Goal: Navigation & Orientation: Find specific page/section

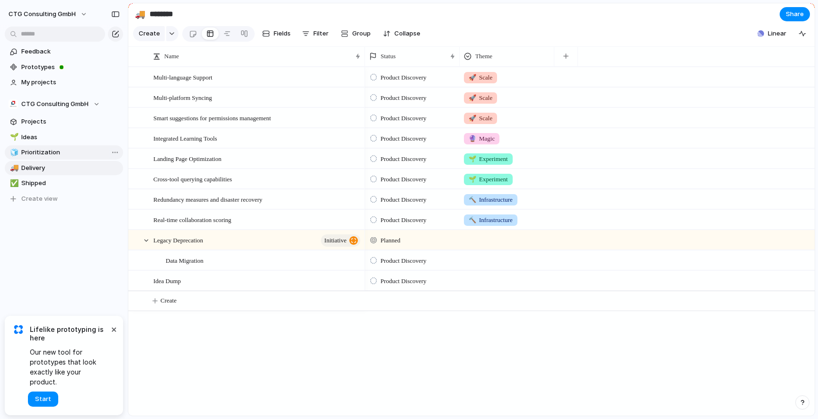
click at [44, 153] on span "Prioritization" at bounding box center [70, 152] width 98 height 9
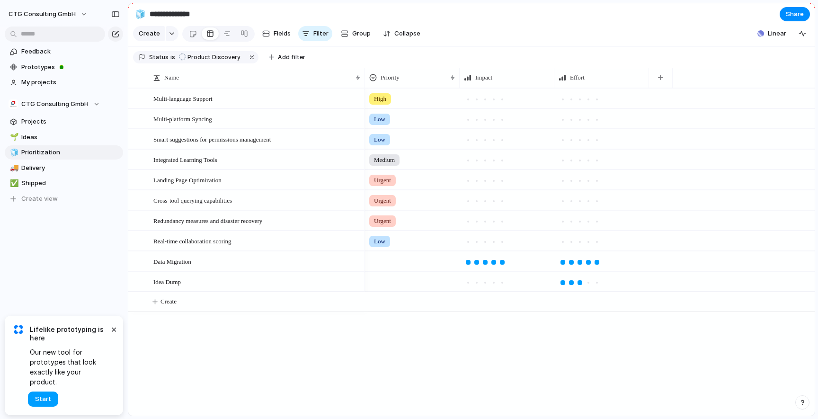
click at [50, 397] on span "Start" at bounding box center [43, 398] width 16 height 9
click at [51, 170] on span "Delivery" at bounding box center [70, 167] width 98 height 9
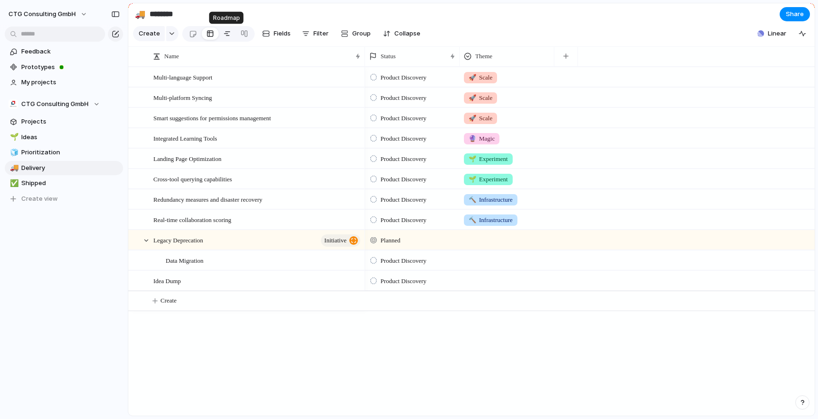
click at [230, 33] on link at bounding box center [227, 33] width 17 height 15
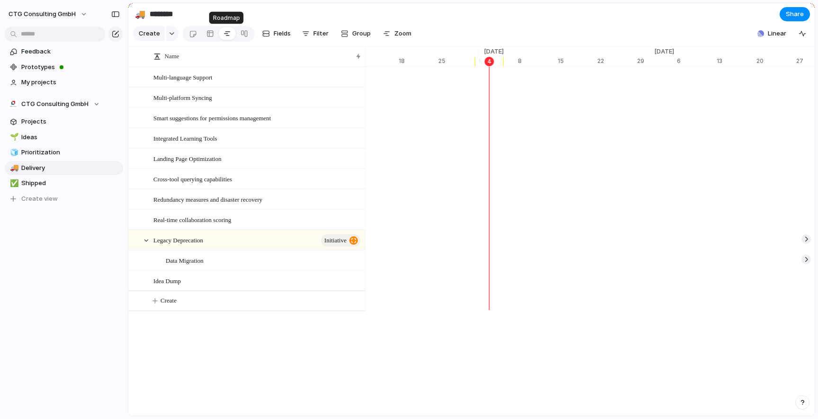
scroll to position [0, 6112]
click at [242, 35] on div at bounding box center [244, 33] width 8 height 15
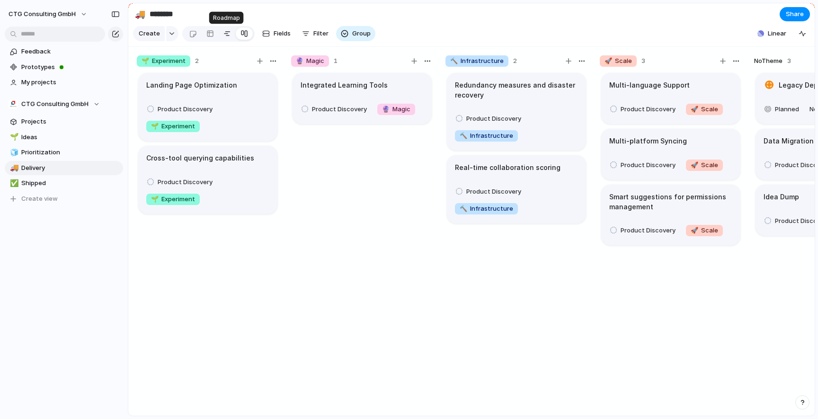
click at [226, 32] on div at bounding box center [227, 33] width 8 height 15
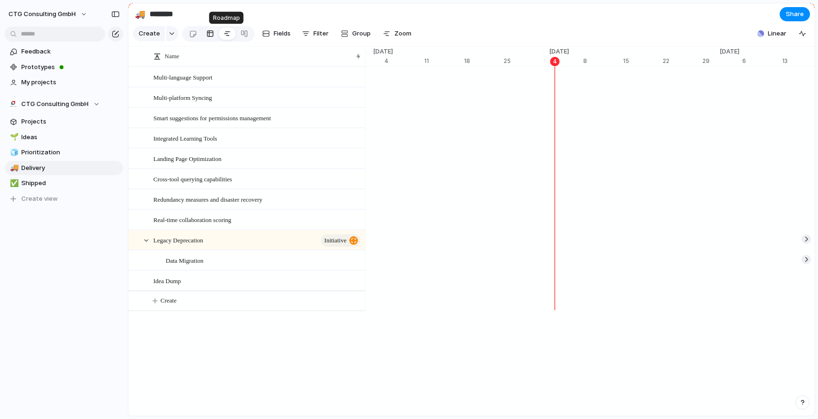
scroll to position [0, 6046]
click at [209, 35] on div at bounding box center [210, 33] width 8 height 15
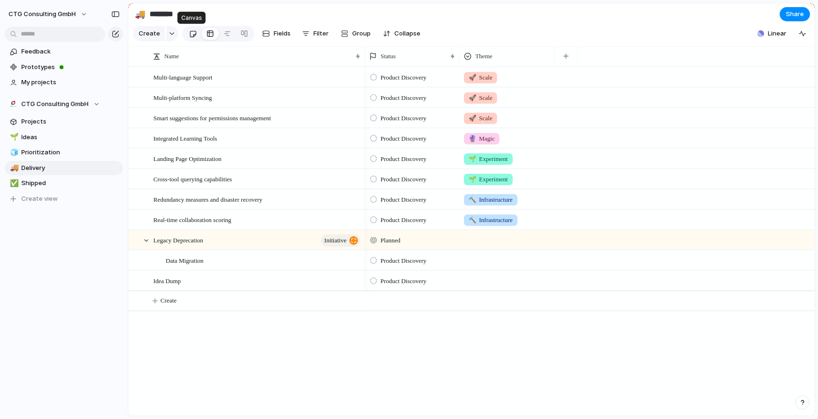
click at [194, 35] on div at bounding box center [193, 34] width 8 height 16
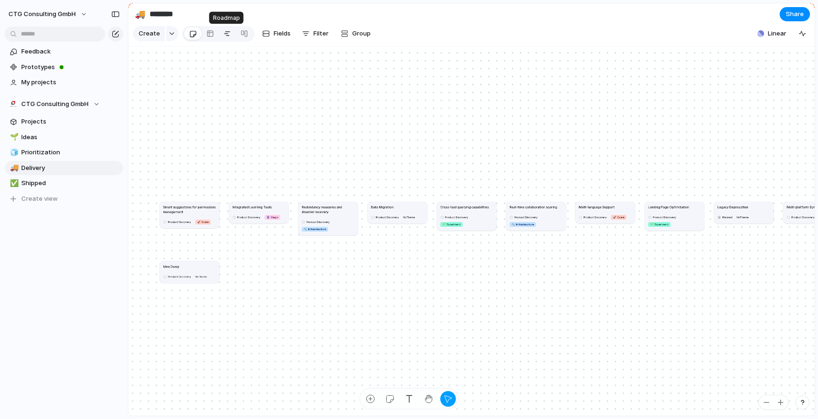
click at [224, 35] on div at bounding box center [227, 33] width 8 height 15
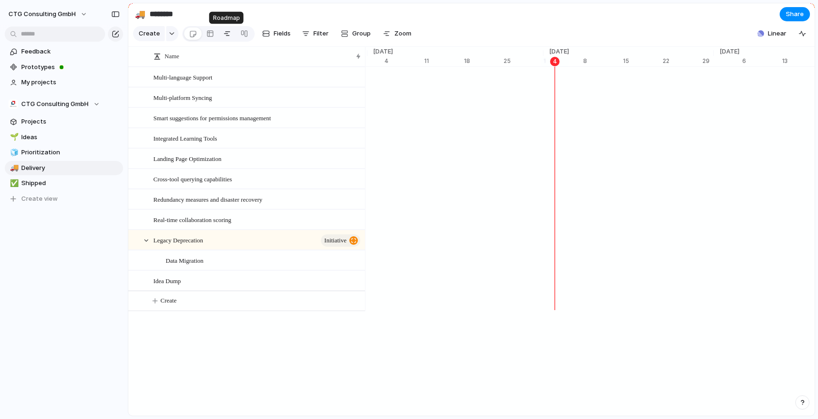
scroll to position [0, 6046]
click at [47, 133] on span "Ideas" at bounding box center [70, 137] width 98 height 9
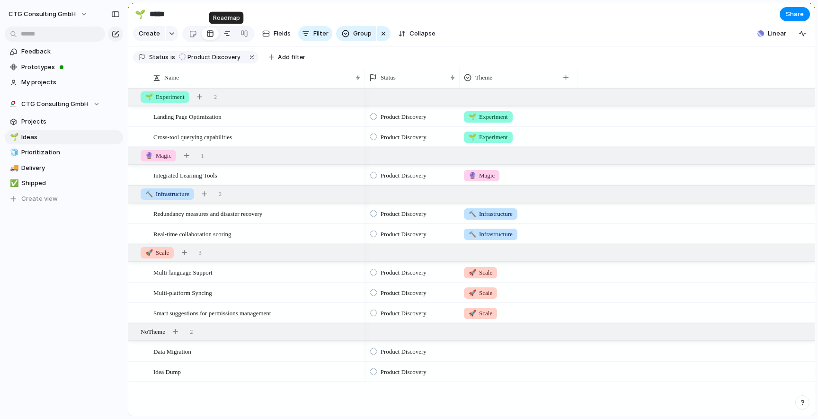
click at [226, 37] on div at bounding box center [227, 33] width 8 height 15
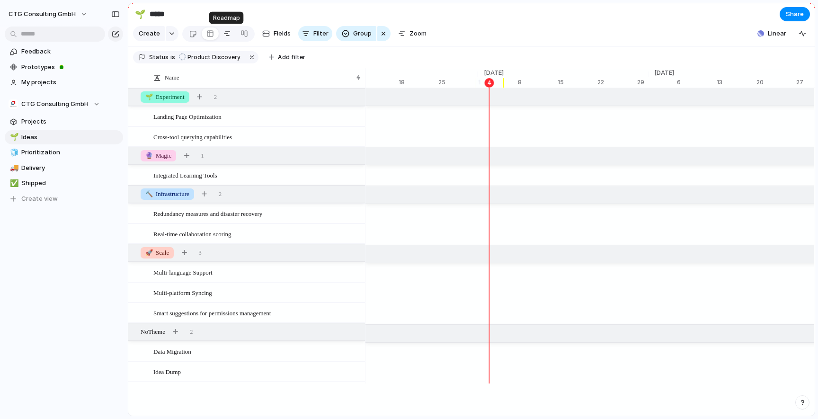
scroll to position [0, 6112]
click at [49, 152] on span "Prioritization" at bounding box center [70, 152] width 98 height 9
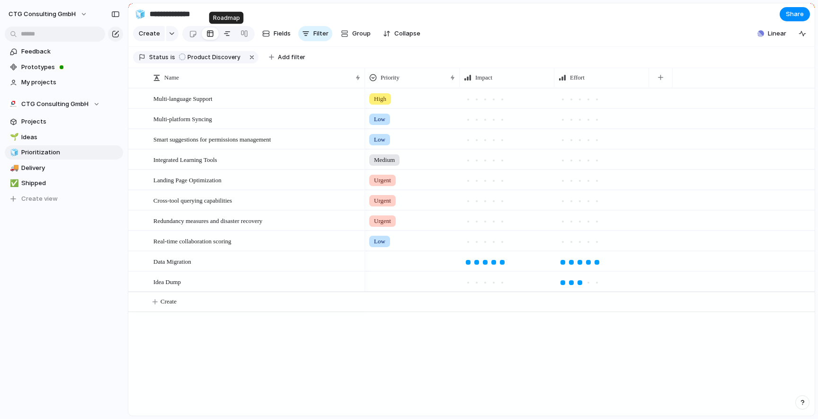
click at [224, 35] on div at bounding box center [227, 33] width 8 height 15
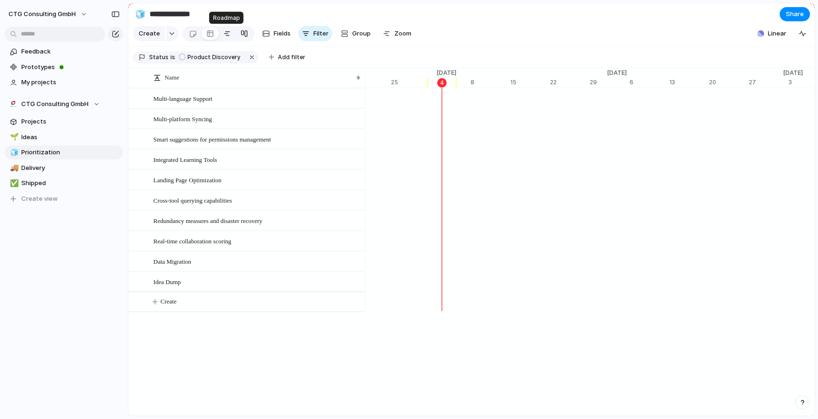
scroll to position [0, 6159]
click at [42, 183] on span "Shipped" at bounding box center [70, 182] width 98 height 9
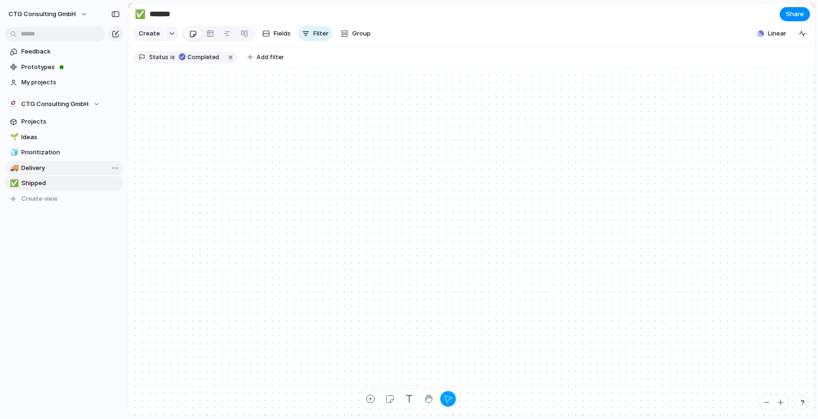
click at [37, 170] on span "Delivery" at bounding box center [70, 167] width 98 height 9
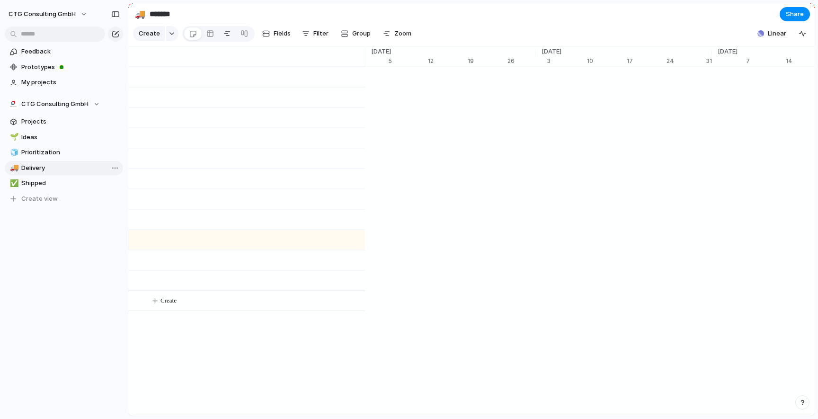
type input "********"
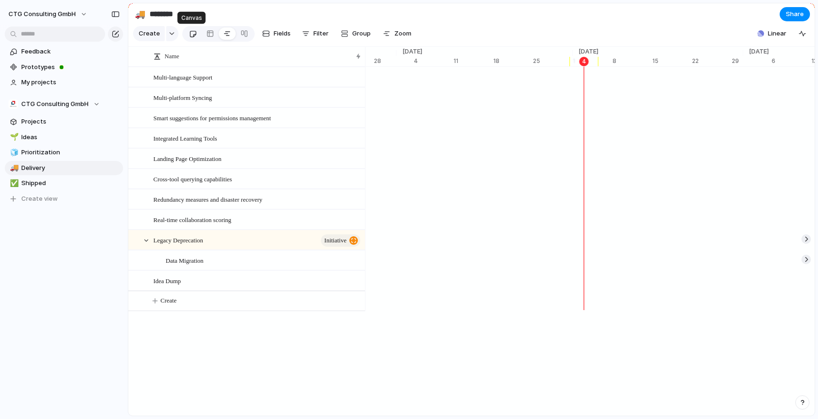
click at [189, 35] on div at bounding box center [193, 34] width 8 height 16
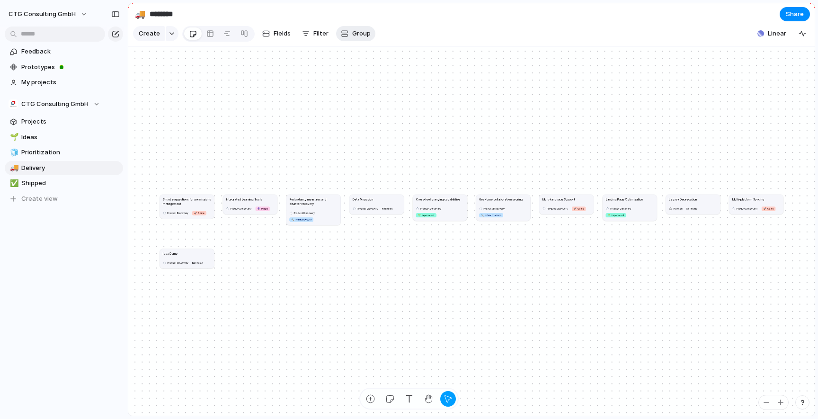
click at [358, 35] on span "Group" at bounding box center [361, 33] width 18 height 9
click at [386, 29] on div "Team Priority Impact Effort Design ready Theme Status Owner Vertical Created by" at bounding box center [409, 209] width 818 height 419
click at [322, 34] on span "Filter" at bounding box center [320, 33] width 15 height 9
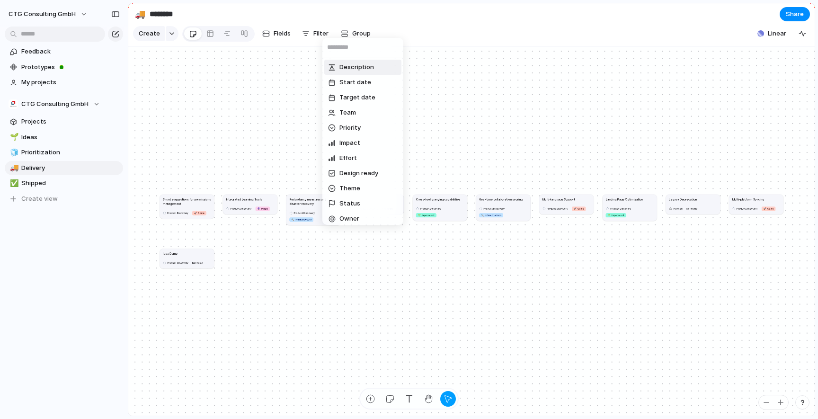
click at [460, 24] on div "Description Start date Target date Team Priority Impact Effort Design ready The…" at bounding box center [409, 209] width 818 height 419
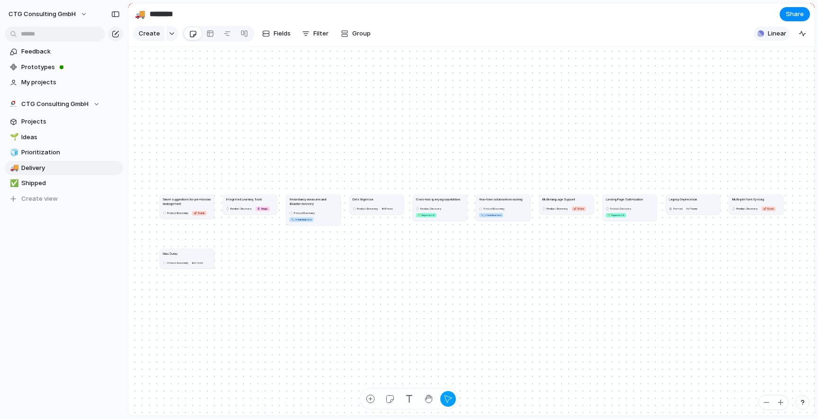
click at [761, 30] on div "button" at bounding box center [760, 33] width 7 height 7
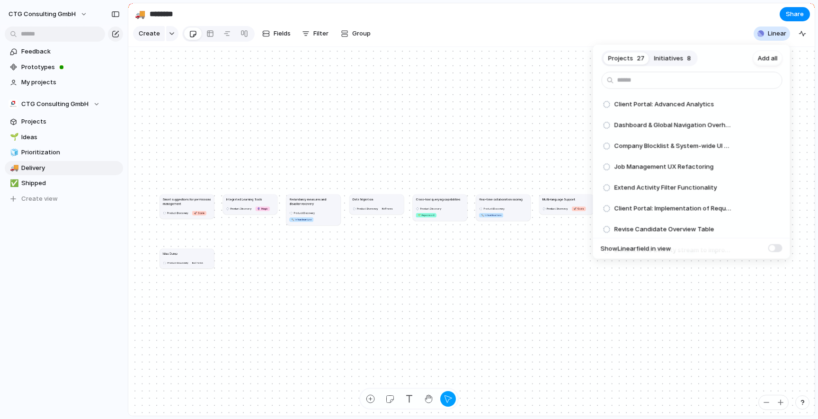
click at [675, 57] on span "Initiatives" at bounding box center [668, 57] width 29 height 9
click at [767, 59] on span "Add all" at bounding box center [768, 57] width 20 height 9
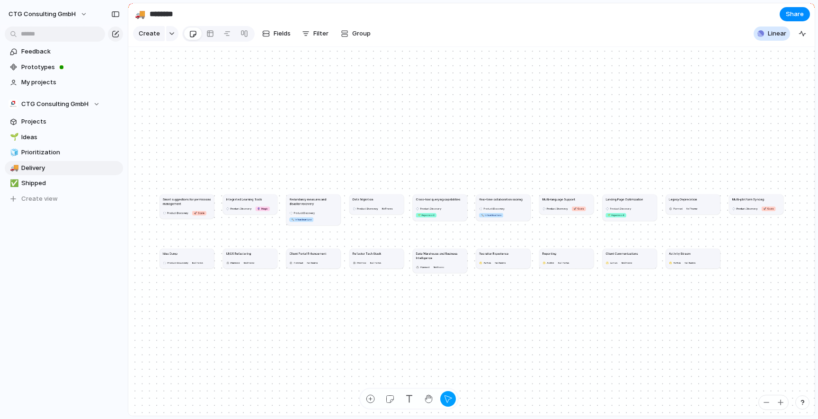
click at [530, 27] on div "Projects 1 Initiatives 0 Add all ✅️ In sync with Linear Show Linear field in vi…" at bounding box center [409, 209] width 818 height 419
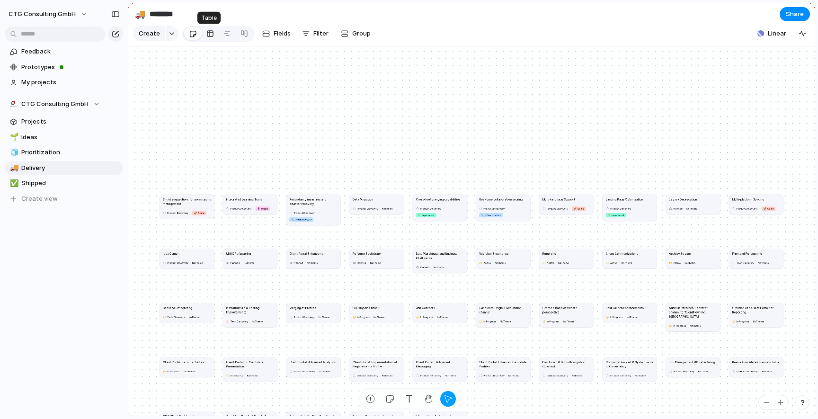
click at [208, 35] on div at bounding box center [210, 33] width 8 height 15
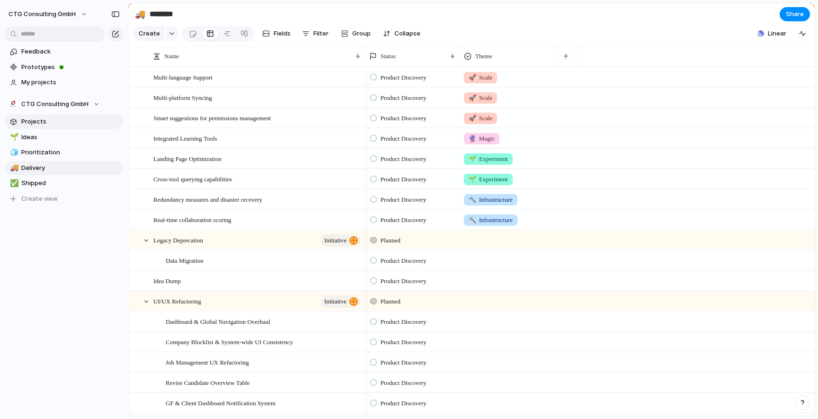
click at [31, 120] on span "Projects" at bounding box center [70, 121] width 98 height 9
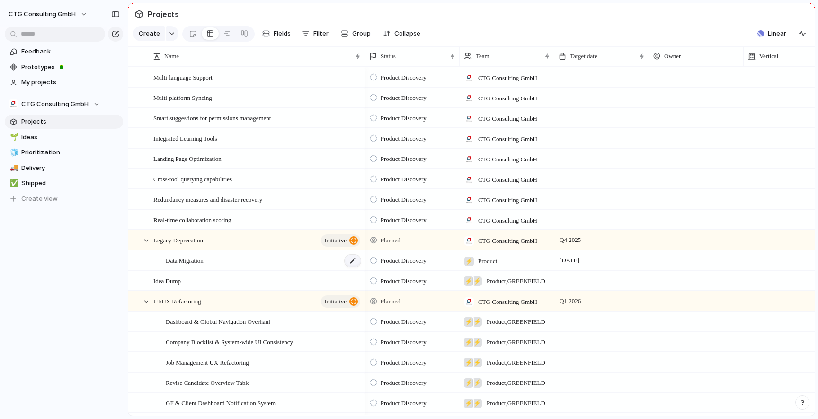
click at [352, 262] on div at bounding box center [353, 261] width 16 height 12
click at [323, 262] on textarea "**********" at bounding box center [262, 262] width 193 height 12
click at [133, 261] on div at bounding box center [141, 259] width 25 height 19
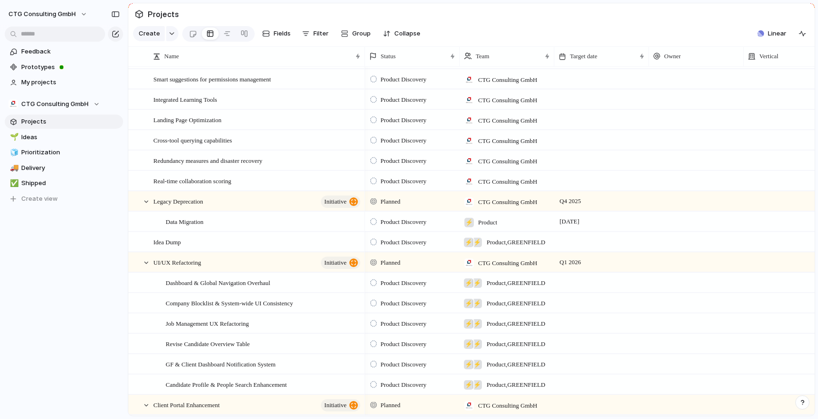
scroll to position [59, 0]
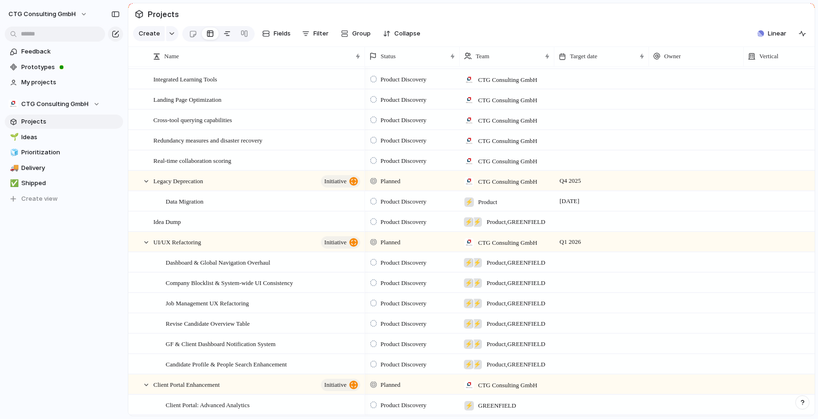
click at [225, 35] on div at bounding box center [227, 33] width 8 height 15
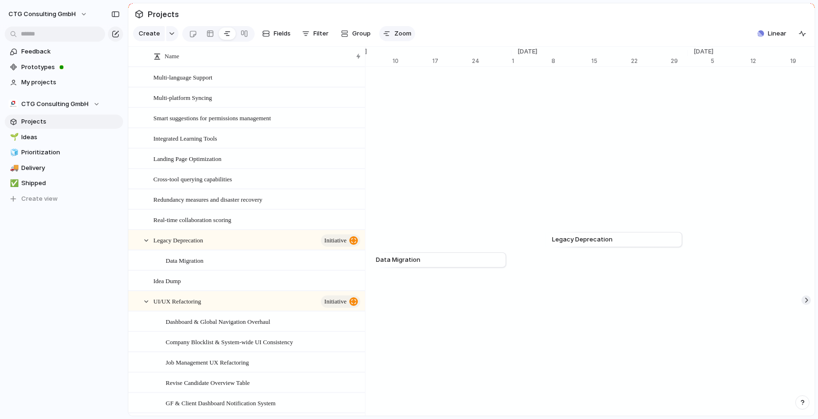
click at [386, 32] on div "button" at bounding box center [387, 34] width 8 height 8
click at [276, 35] on span "Fields" at bounding box center [282, 33] width 17 height 9
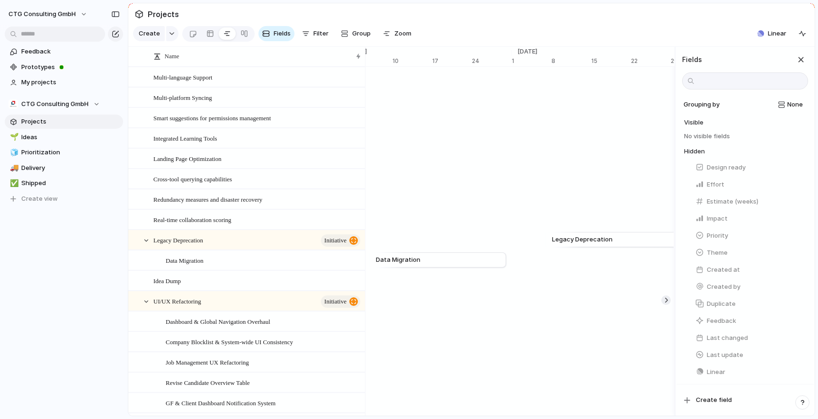
click at [438, 17] on section "Projects" at bounding box center [471, 13] width 686 height 21
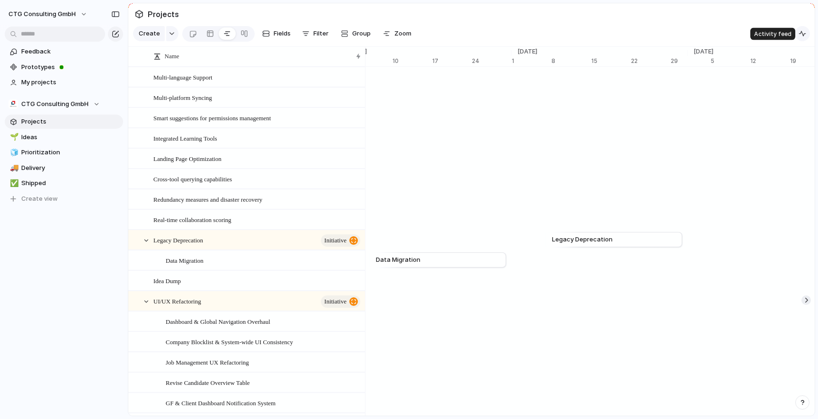
click at [799, 33] on div "button" at bounding box center [802, 34] width 8 height 8
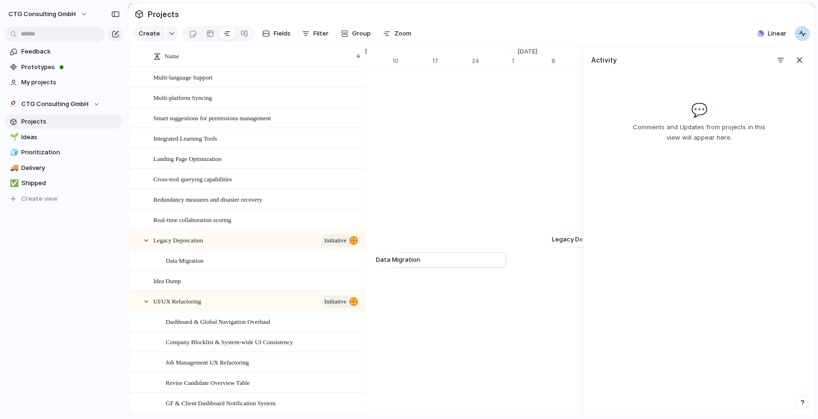
click at [800, 34] on div "button" at bounding box center [802, 34] width 8 height 8
click at [175, 33] on button "button" at bounding box center [172, 33] width 12 height 15
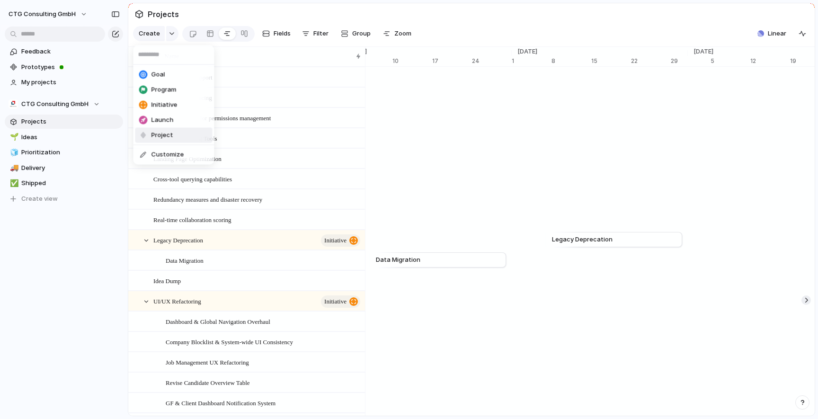
click at [450, 16] on div "Goal Program Initiative Launch Project Customize" at bounding box center [409, 209] width 818 height 419
click at [275, 261] on div "Data Migration" at bounding box center [264, 260] width 196 height 19
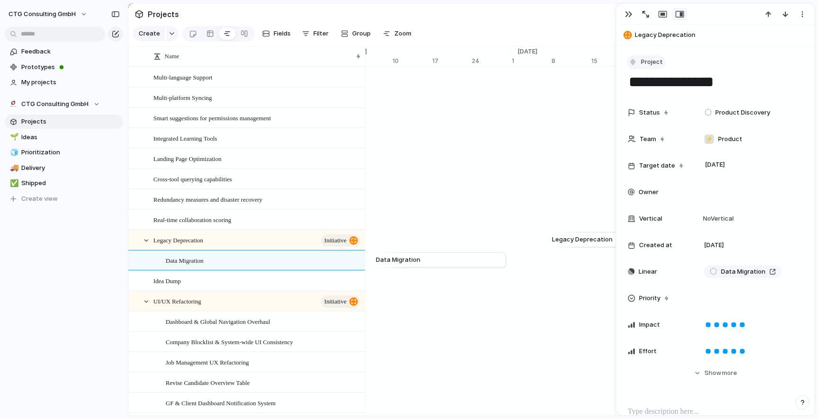
click at [636, 64] on div "button" at bounding box center [632, 62] width 9 height 9
click at [675, 165] on li "Project" at bounding box center [667, 162] width 77 height 15
click at [625, 18] on div "button" at bounding box center [629, 14] width 8 height 8
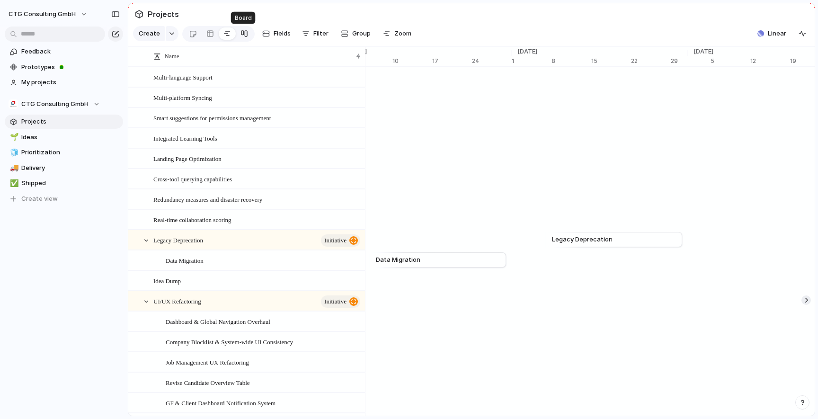
click at [239, 33] on link at bounding box center [244, 33] width 17 height 15
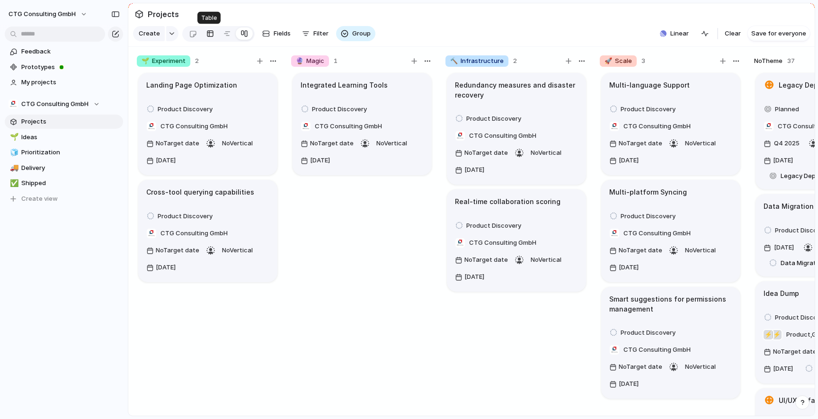
click at [211, 36] on div at bounding box center [210, 33] width 8 height 15
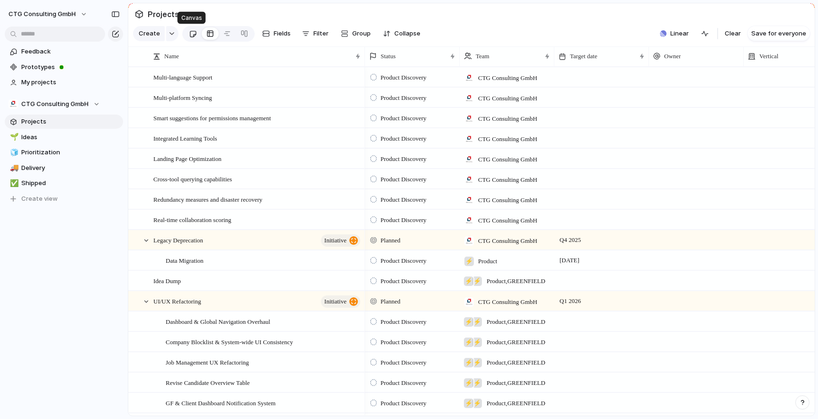
click at [193, 35] on div at bounding box center [193, 34] width 8 height 16
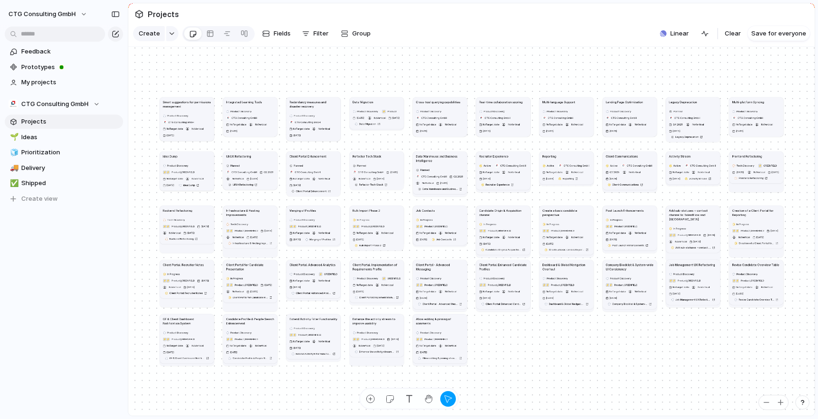
click at [376, 103] on div "Data Migration" at bounding box center [377, 102] width 48 height 4
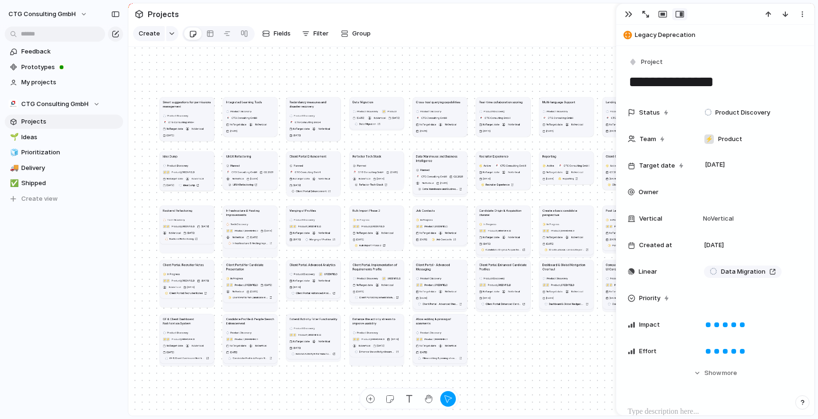
click at [666, 37] on span "Legacy Deprecation" at bounding box center [722, 34] width 175 height 9
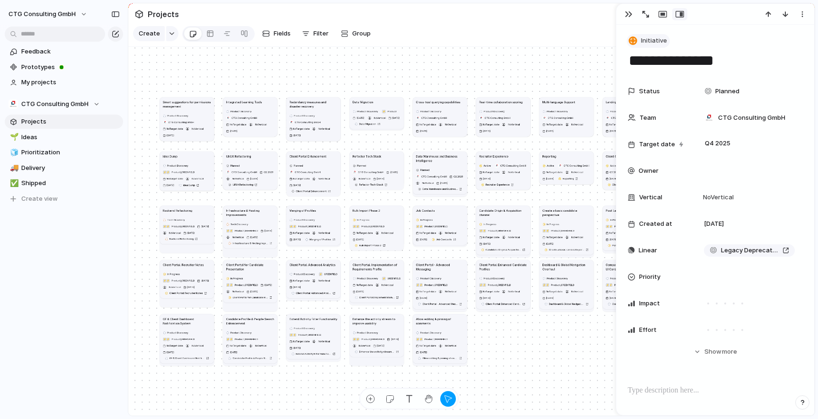
click at [655, 41] on span "Initiative" at bounding box center [654, 40] width 26 height 9
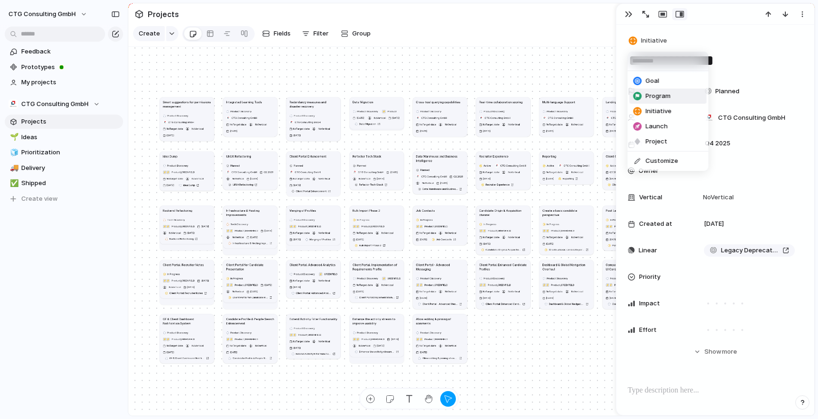
click at [658, 95] on span "Program" at bounding box center [658, 95] width 25 height 9
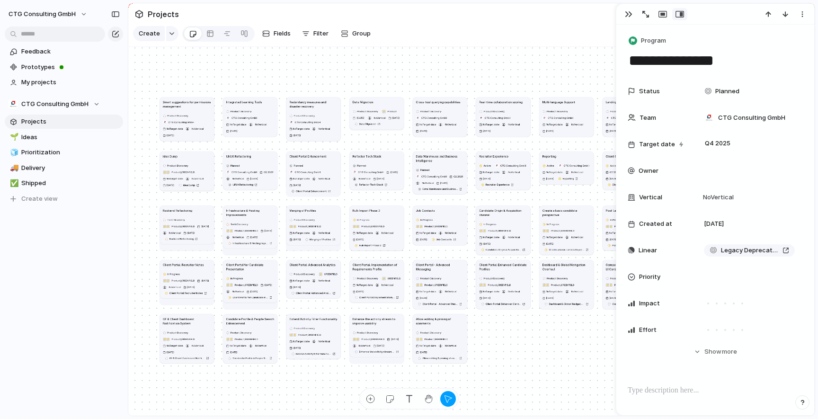
click at [622, 6] on div at bounding box center [715, 14] width 198 height 21
click at [627, 16] on div "button" at bounding box center [629, 14] width 8 height 8
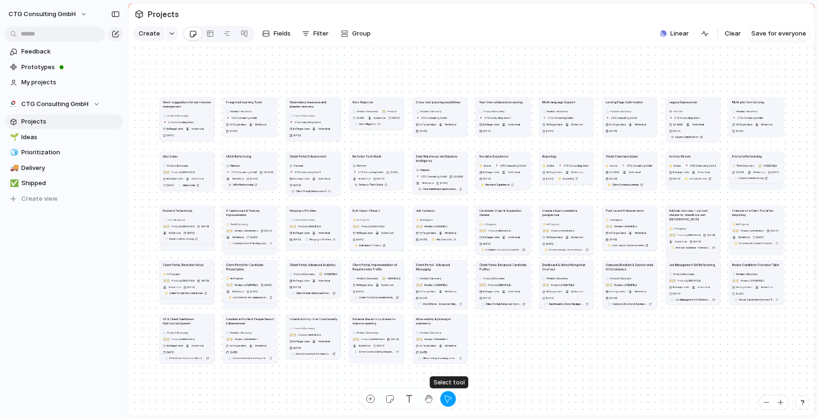
click at [448, 398] on div "button" at bounding box center [448, 399] width 10 height 10
click at [449, 396] on div "button" at bounding box center [448, 399] width 10 height 10
click at [453, 321] on h1 "Allow editing & pinning of comments" at bounding box center [440, 321] width 48 height 9
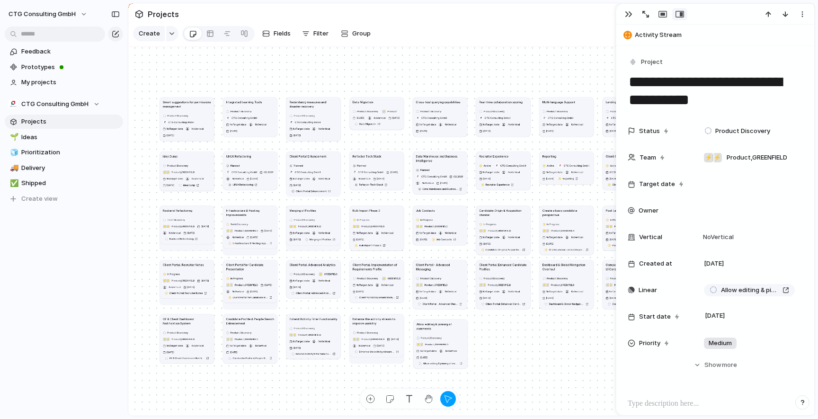
drag, startPoint x: 459, startPoint y: 319, endPoint x: 460, endPoint y: 324, distance: 5.2
click at [460, 324] on h1 "Allow editing & pinning of comments" at bounding box center [440, 326] width 48 height 9
click at [369, 398] on div "button" at bounding box center [370, 399] width 10 height 10
click at [446, 398] on div "button" at bounding box center [448, 399] width 10 height 10
click at [447, 398] on div "button" at bounding box center [448, 399] width 10 height 10
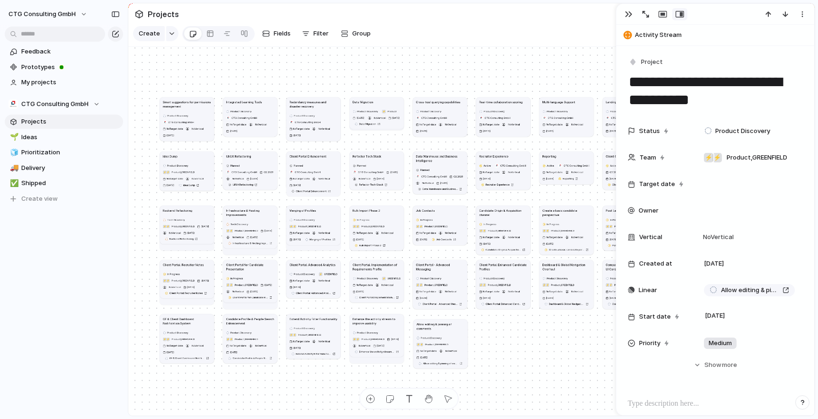
click at [452, 322] on h1 "Allow editing & pinning of comments" at bounding box center [440, 326] width 48 height 9
click at [446, 272] on article "Client Portal - Advanced Messaging Product Discovery ⚡ ⚡ Product , GREENFIELD N…" at bounding box center [440, 284] width 54 height 49
click at [445, 217] on div "In Progress ⚡ ⚡ Product , GREENFIELD No Target date No Vertical [DATE] Job Cont…" at bounding box center [440, 229] width 48 height 25
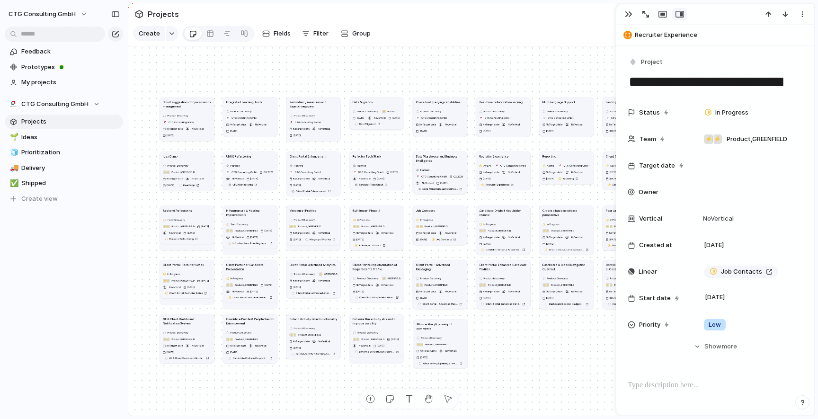
click at [444, 206] on div "Rename Delete" at bounding box center [409, 209] width 818 height 419
click at [47, 134] on span "Ideas" at bounding box center [70, 137] width 98 height 9
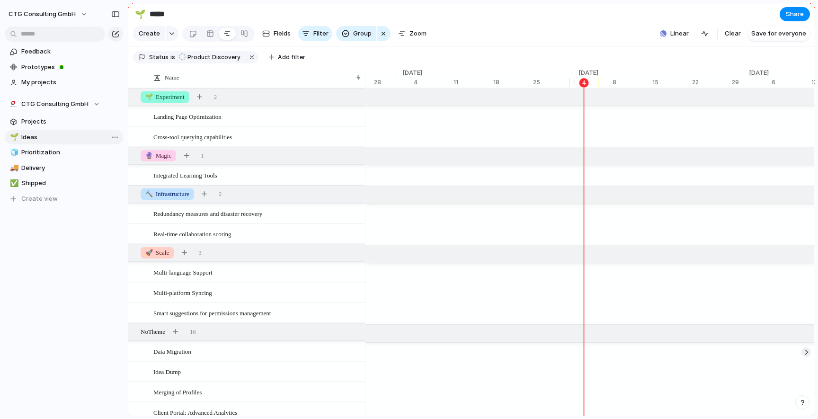
scroll to position [0, 6017]
click at [194, 34] on div at bounding box center [193, 34] width 8 height 16
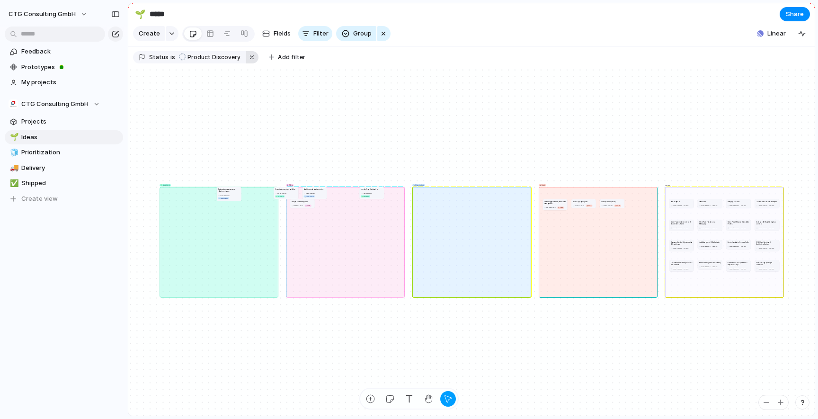
click at [249, 56] on button "button" at bounding box center [252, 57] width 12 height 12
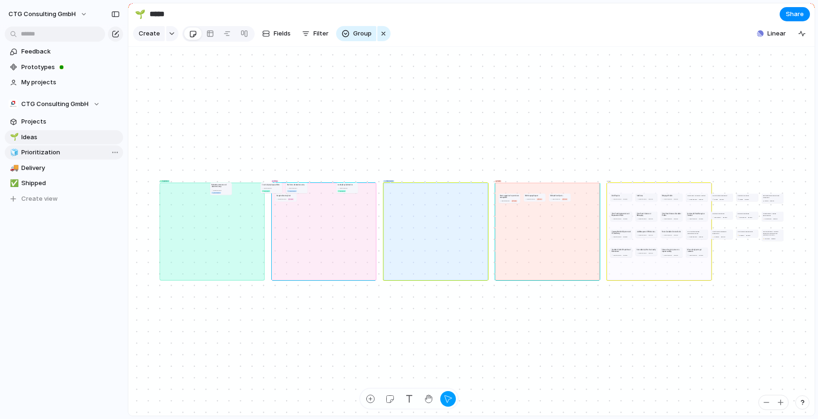
click at [48, 157] on span "Prioritization" at bounding box center [70, 152] width 98 height 9
type input "**********"
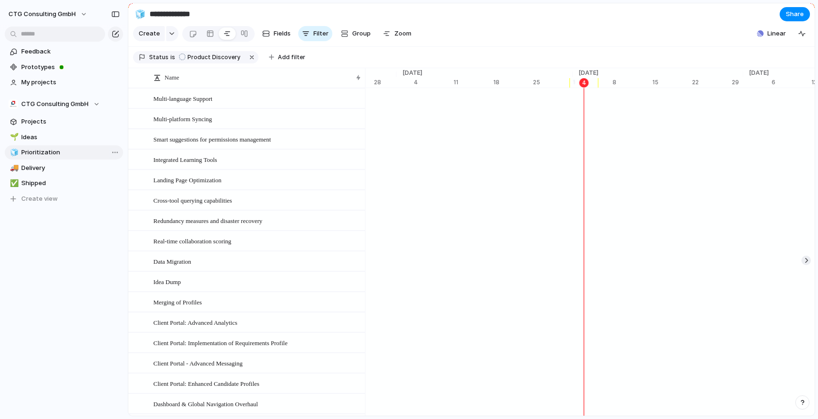
scroll to position [0, 6017]
click at [43, 67] on span "Prototypes" at bounding box center [70, 66] width 98 height 9
